Goal: Information Seeking & Learning: Learn about a topic

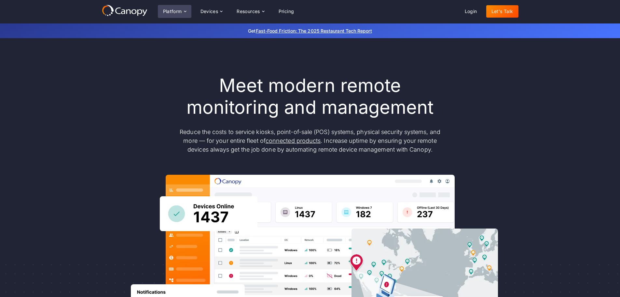
click at [182, 10] on div "Platform" at bounding box center [172, 11] width 19 height 5
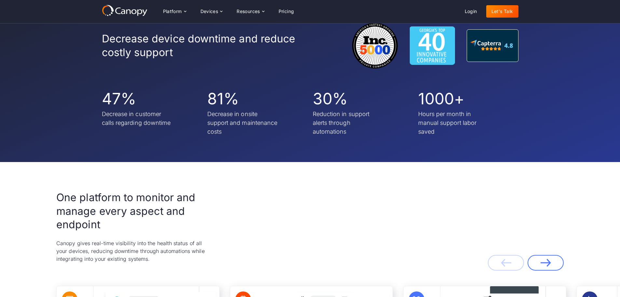
scroll to position [1108, 0]
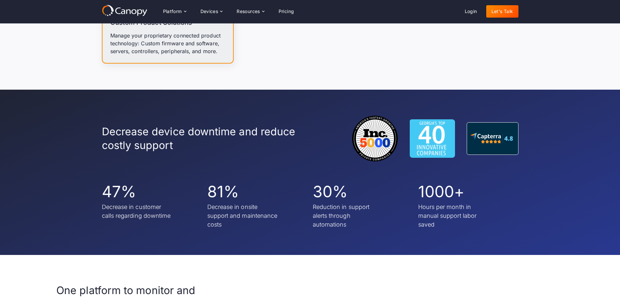
click at [118, 4] on div "Platform Platform Monitor A centralized view of your entire fleet Manage Remote…" at bounding box center [310, 11] width 620 height 23
click at [124, 9] on icon at bounding box center [125, 11] width 46 height 12
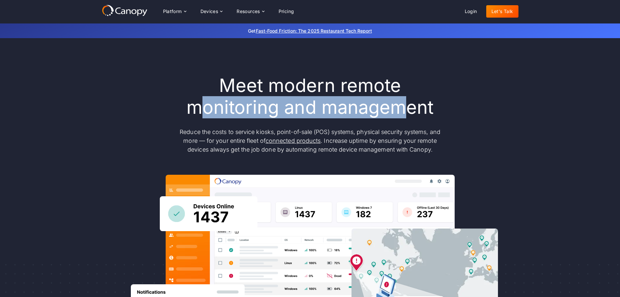
drag, startPoint x: 199, startPoint y: 104, endPoint x: 399, endPoint y: 115, distance: 200.9
click at [399, 115] on h1 "Meet modern remote monitoring and management" at bounding box center [311, 97] width 274 height 44
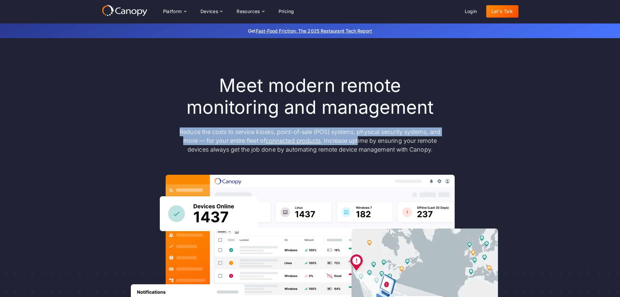
drag, startPoint x: 177, startPoint y: 130, endPoint x: 359, endPoint y: 137, distance: 182.2
click at [359, 137] on p "Reduce the costs to service kiosks, point-of-sale (POS) systems, physical secur…" at bounding box center [311, 140] width 274 height 26
click at [184, 10] on icon at bounding box center [185, 11] width 5 height 5
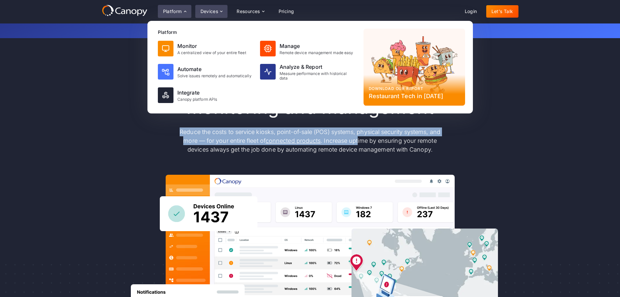
click at [222, 11] on icon at bounding box center [221, 11] width 5 height 5
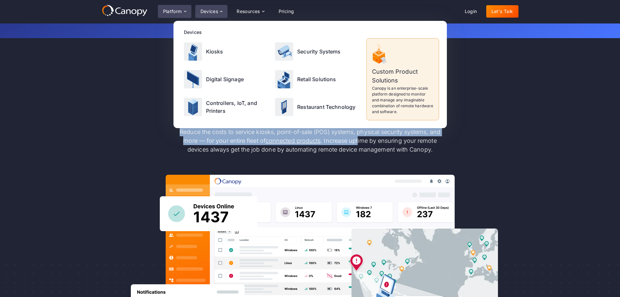
click at [176, 10] on div "Platform" at bounding box center [172, 11] width 19 height 5
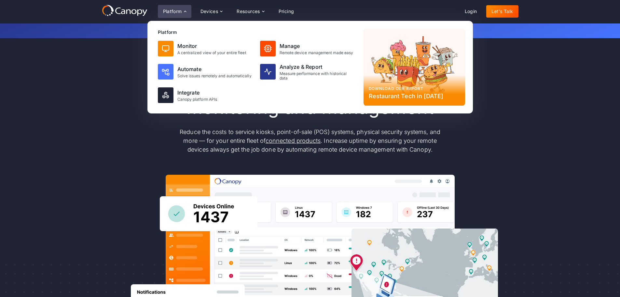
click at [80, 121] on div "Meet modern remote monitoring and management Reduce the costs to service kiosks…" at bounding box center [310, 213] width 620 height 351
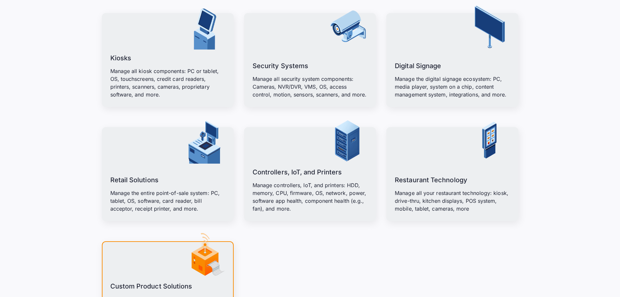
scroll to position [847, 0]
